Goal: Task Accomplishment & Management: Use online tool/utility

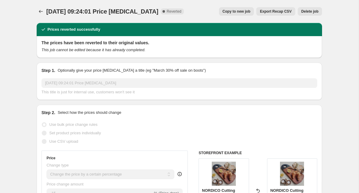
select select "percentage"
click at [42, 12] on icon "Price change jobs" at bounding box center [41, 11] width 6 height 6
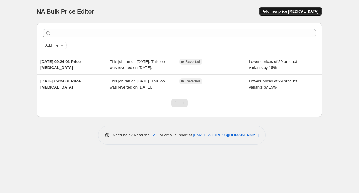
click at [291, 11] on span "Add new price [MEDICAL_DATA]" at bounding box center [291, 11] width 56 height 5
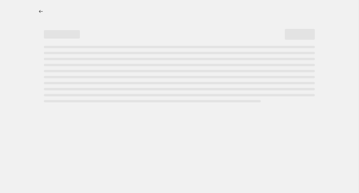
select select "percentage"
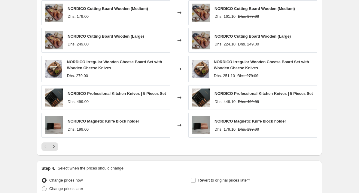
scroll to position [412, 0]
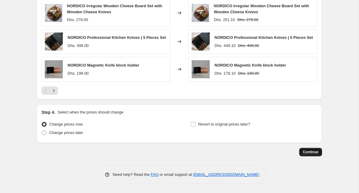
click at [306, 150] on span "Continue" at bounding box center [311, 151] width 16 height 5
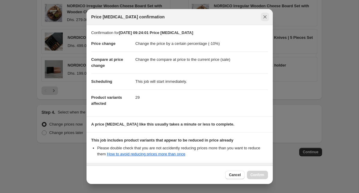
click at [265, 17] on icon "Close" at bounding box center [265, 17] width 6 height 6
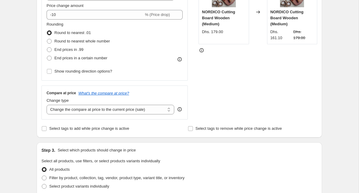
scroll to position [132, 0]
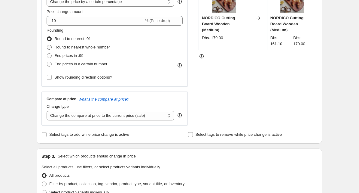
click at [49, 48] on span at bounding box center [49, 47] width 5 height 5
click at [47, 45] on input "Round to nearest whole number" at bounding box center [47, 45] width 0 height 0
radio input "true"
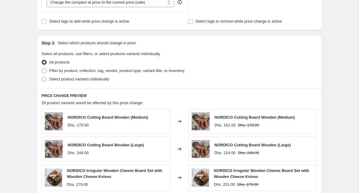
scroll to position [412, 0]
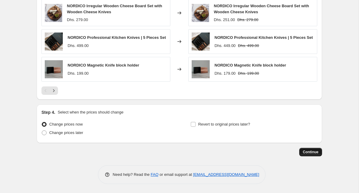
click at [304, 150] on span "Continue" at bounding box center [311, 151] width 16 height 5
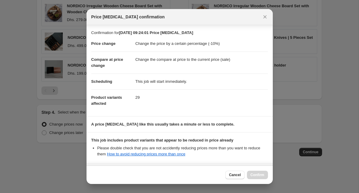
scroll to position [60, 0]
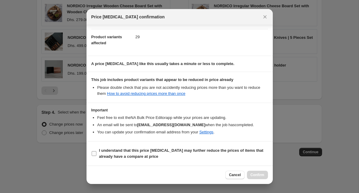
click at [94, 153] on input "I understand that this price [MEDICAL_DATA] may further reduce the prices of it…" at bounding box center [94, 153] width 5 height 5
checkbox input "true"
click at [257, 173] on span "Confirm" at bounding box center [258, 174] width 14 height 5
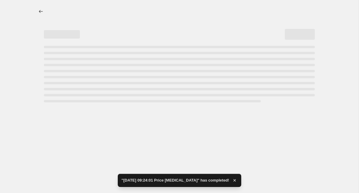
select select "percentage"
